Goal: Transaction & Acquisition: Download file/media

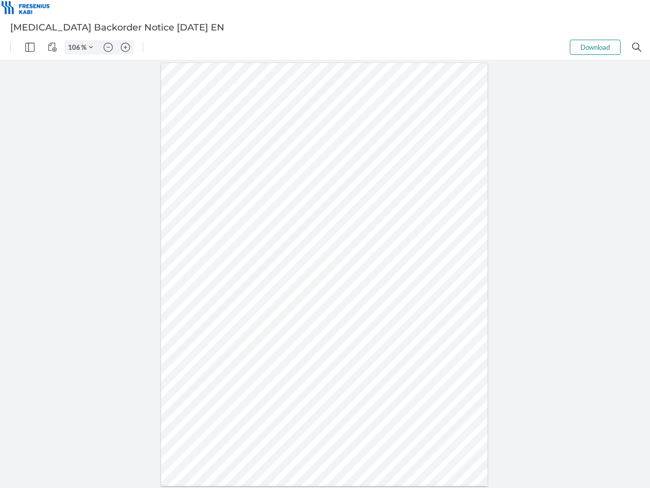
click at [30, 47] on img "Panel" at bounding box center [29, 47] width 9 height 9
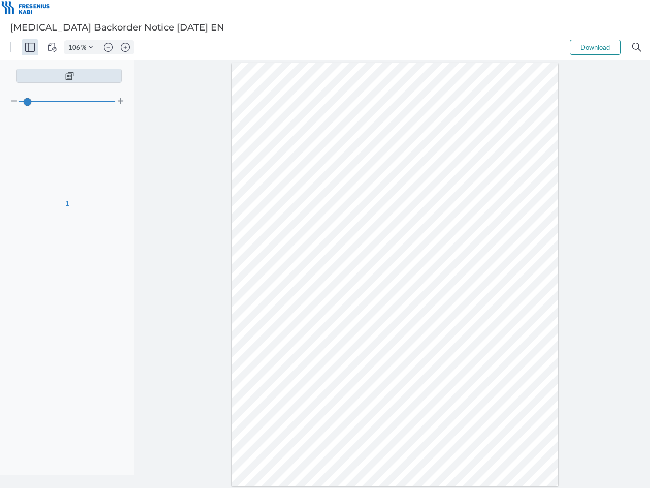
click at [52, 47] on img "View Controls" at bounding box center [52, 47] width 9 height 9
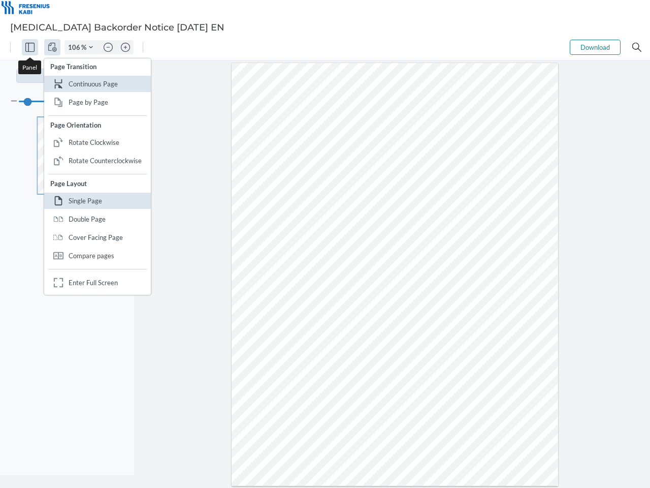
click at [76, 47] on input "106" at bounding box center [73, 47] width 16 height 9
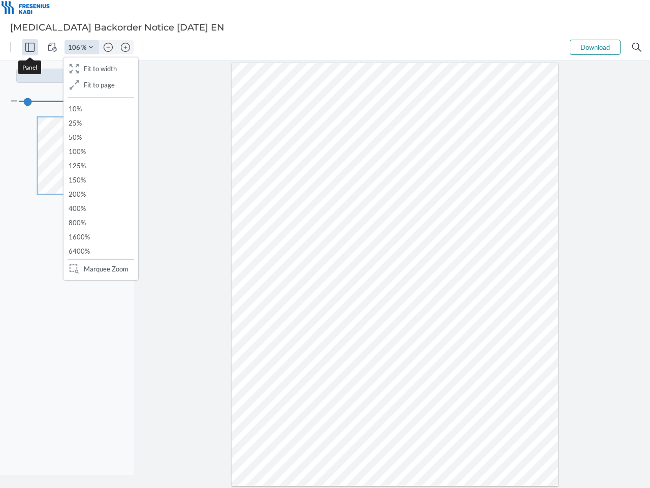
click at [91, 47] on img "Zoom Controls" at bounding box center [91, 47] width 4 height 4
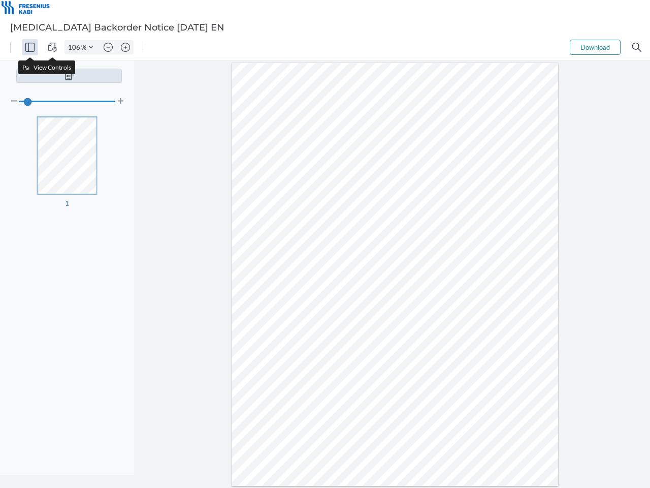
click at [108, 47] on img "Zoom out" at bounding box center [108, 47] width 9 height 9
click at [125, 47] on img "Zoom in" at bounding box center [125, 47] width 9 height 9
type input "106"
click at [595, 47] on button "Download" at bounding box center [595, 47] width 51 height 15
click at [637, 47] on img "Search" at bounding box center [636, 47] width 9 height 9
